Goal: Find specific page/section: Find specific page/section

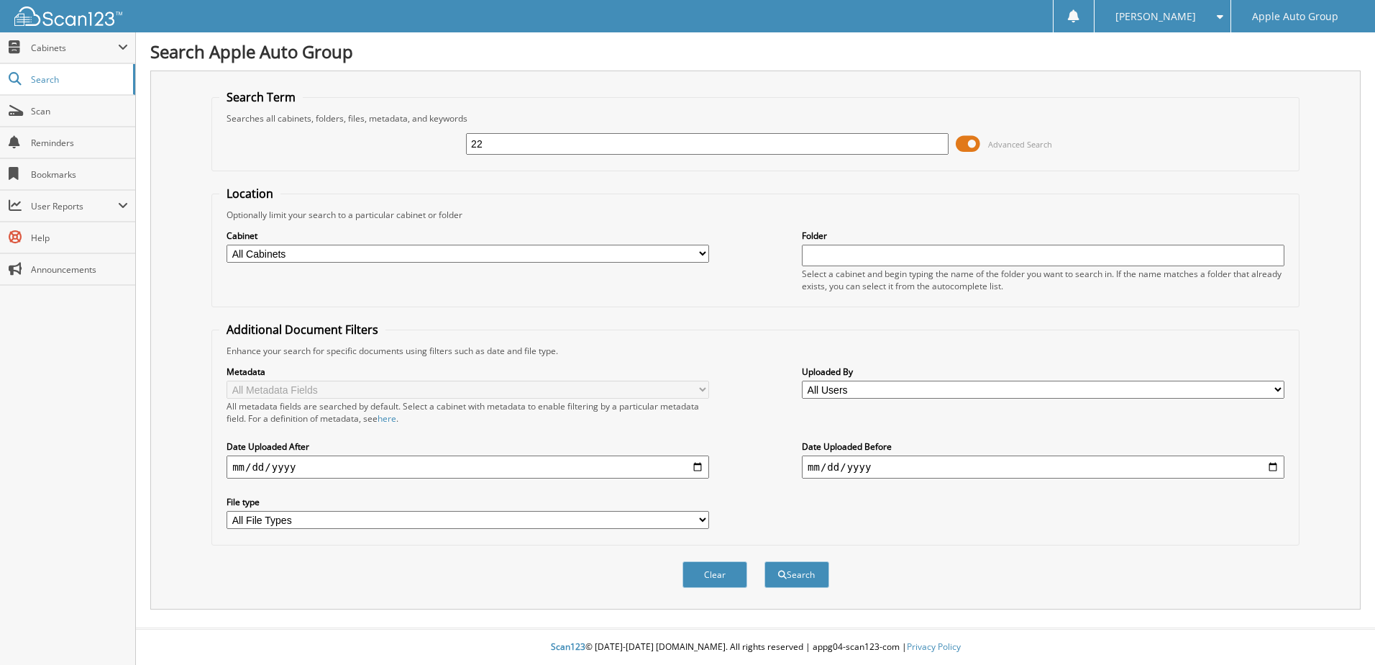
type input "2"
type input "225309"
click at [765, 561] on button "Search" at bounding box center [797, 574] width 65 height 27
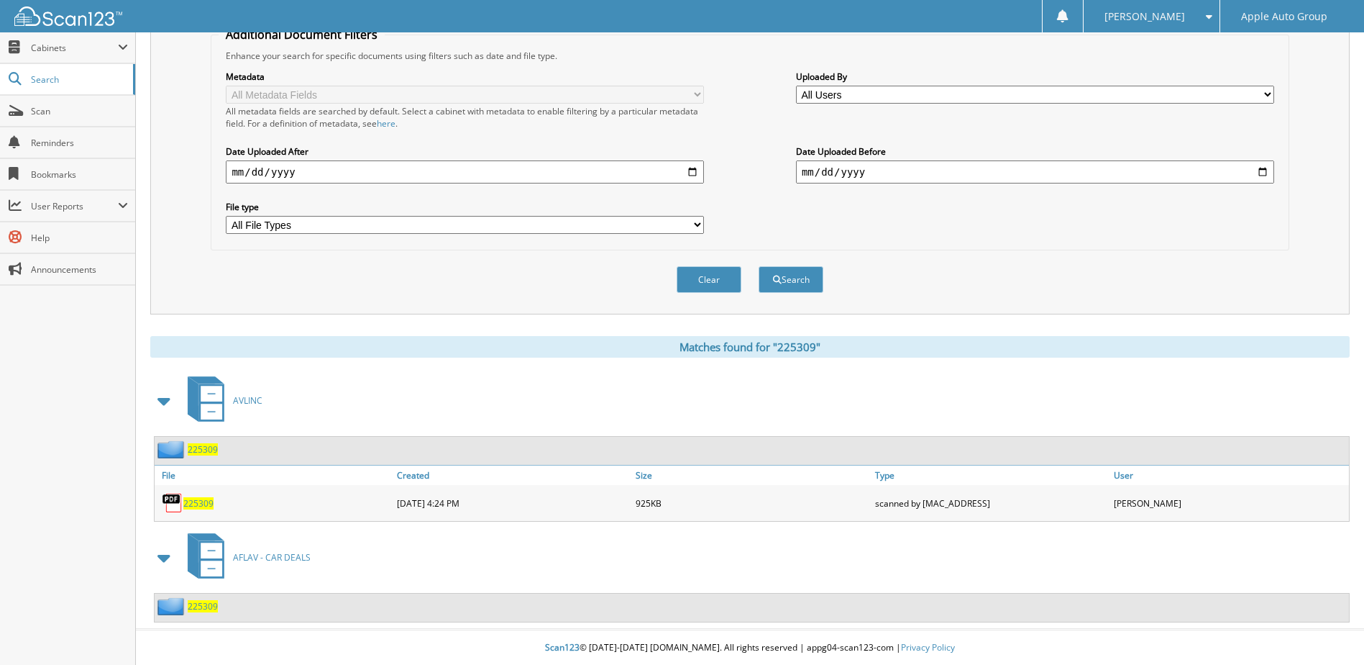
scroll to position [296, 0]
click at [197, 606] on span "225309" at bounding box center [203, 605] width 30 height 12
